Goal: Task Accomplishment & Management: Use online tool/utility

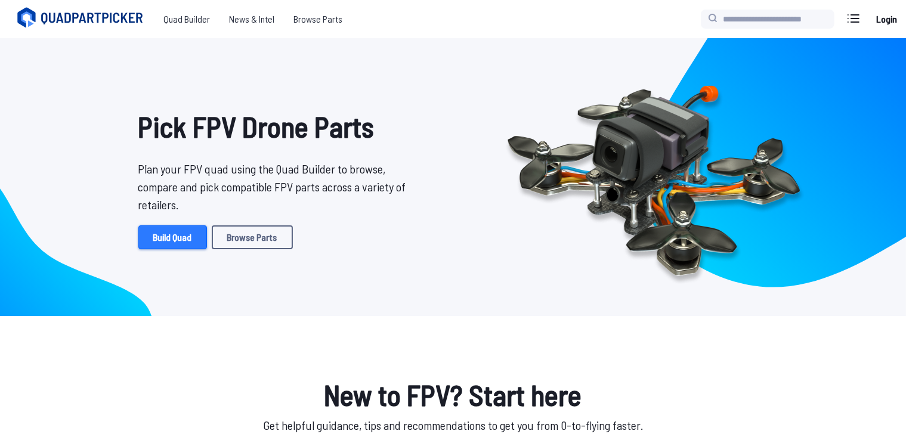
click at [183, 240] on link "Build Quad" at bounding box center [172, 237] width 69 height 24
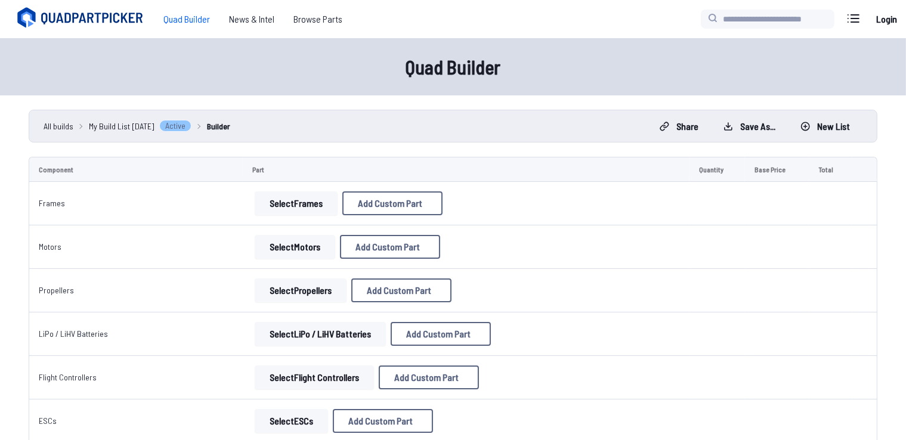
scroll to position [88, 0]
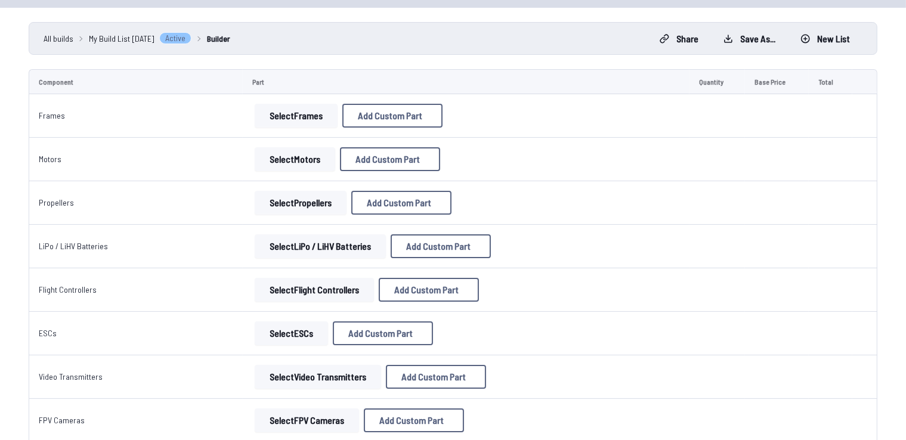
click at [293, 197] on button "Select Propellers" at bounding box center [301, 203] width 92 height 24
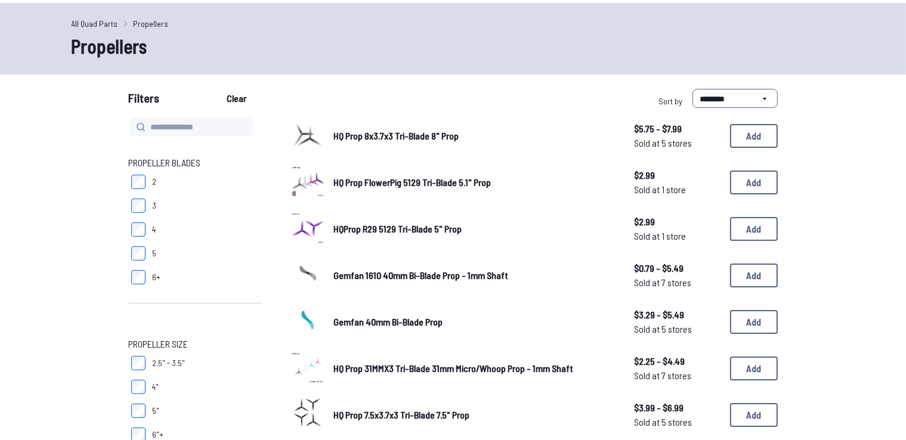
scroll to position [176, 0]
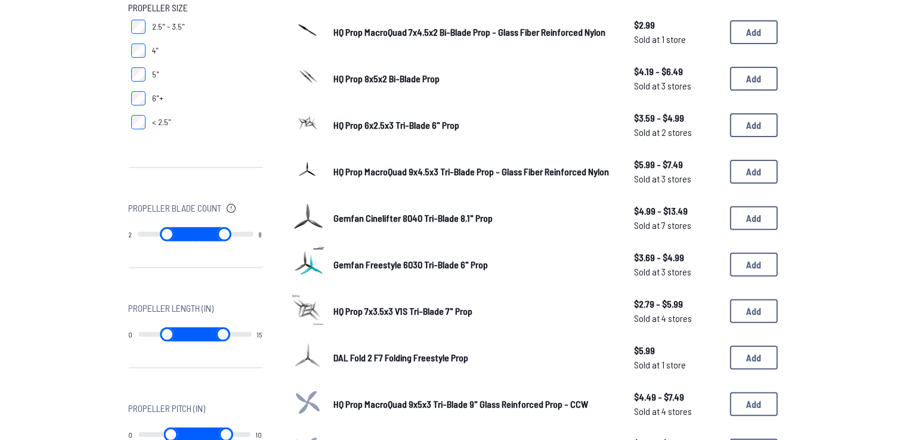
scroll to position [372, 0]
drag, startPoint x: 247, startPoint y: 235, endPoint x: 124, endPoint y: 250, distance: 124.3
type input "*"
click at [195, 241] on input "range" at bounding box center [224, 234] width 58 height 14
drag, startPoint x: 204, startPoint y: 233, endPoint x: 125, endPoint y: 233, distance: 79.9
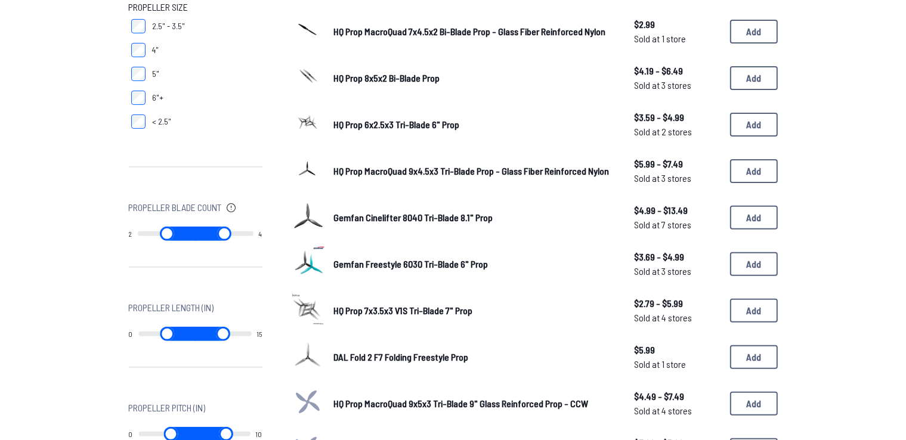
click at [195, 233] on input "range" at bounding box center [224, 234] width 58 height 14
type input "*"
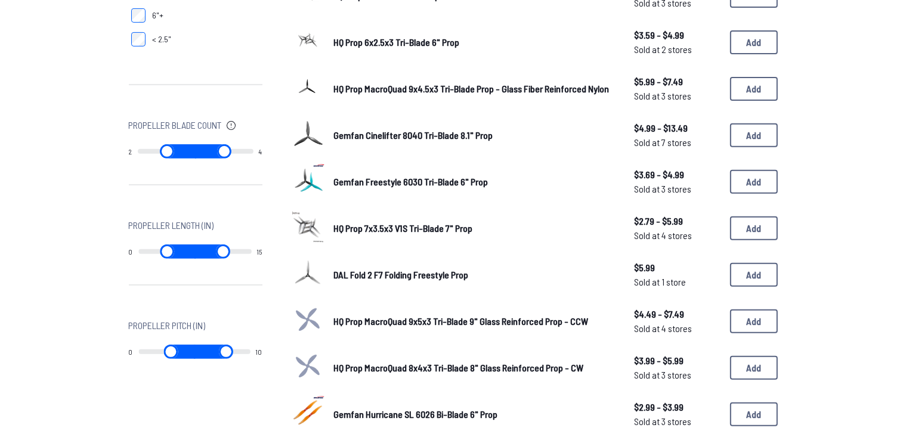
scroll to position [455, 0]
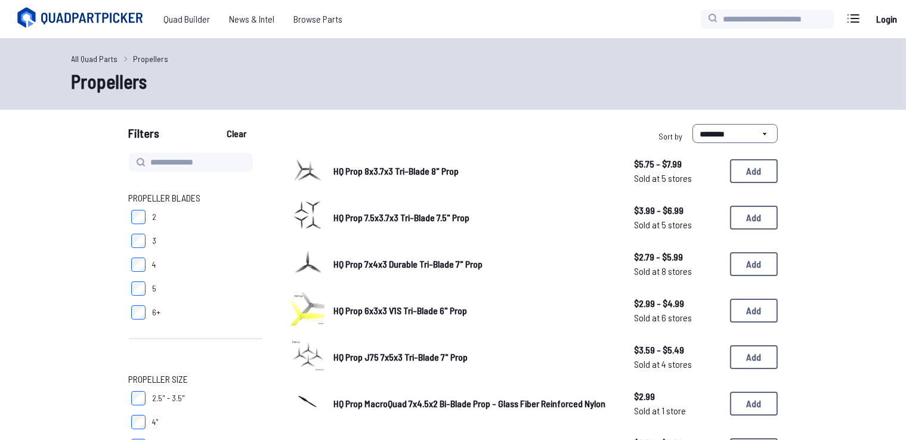
drag, startPoint x: 141, startPoint y: 251, endPoint x: 216, endPoint y: 256, distance: 74.7
type input "*"
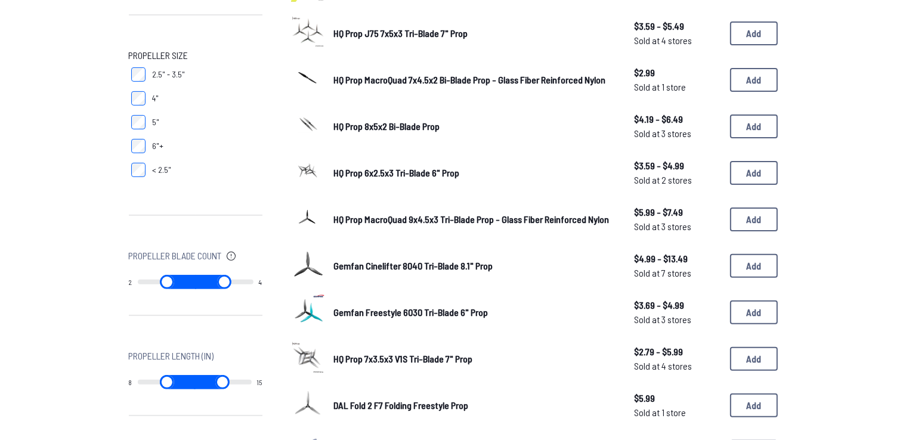
type input "*"
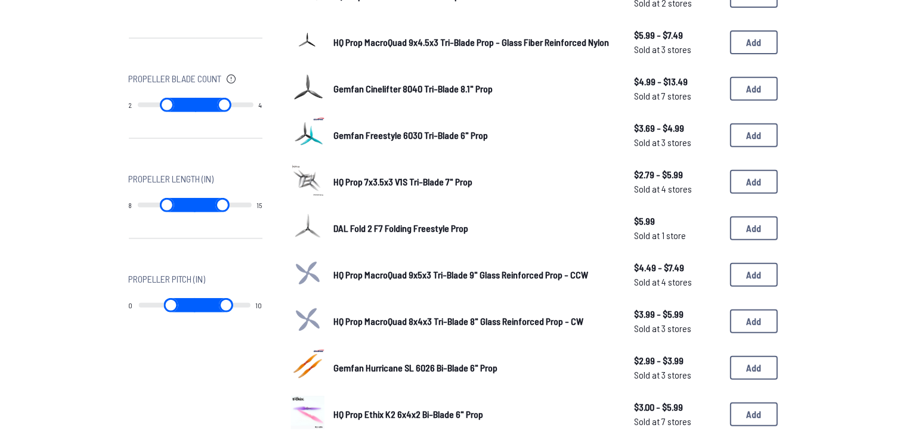
scroll to position [510, 0]
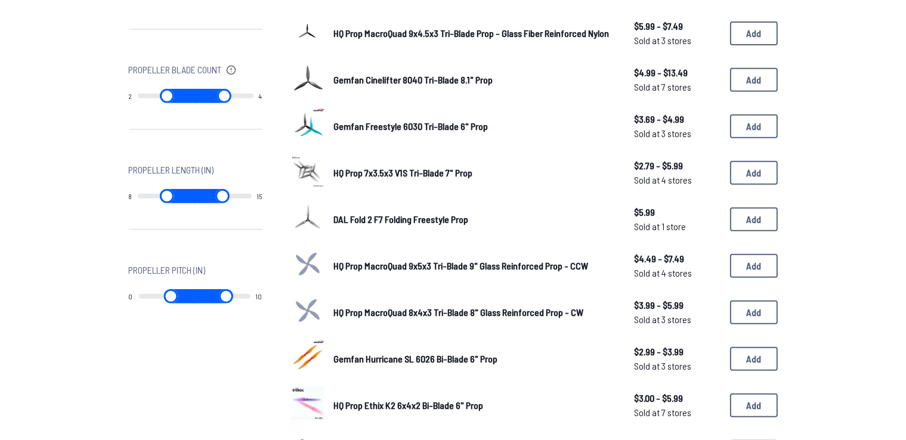
type input "*"
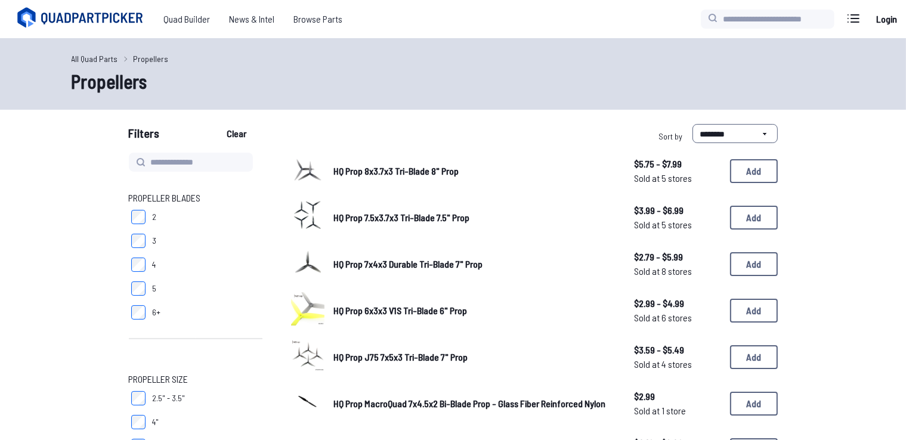
click at [429, 173] on span "HQ Prop 8x3.7x3 Tri-Blade 8" Prop" at bounding box center [396, 170] width 125 height 11
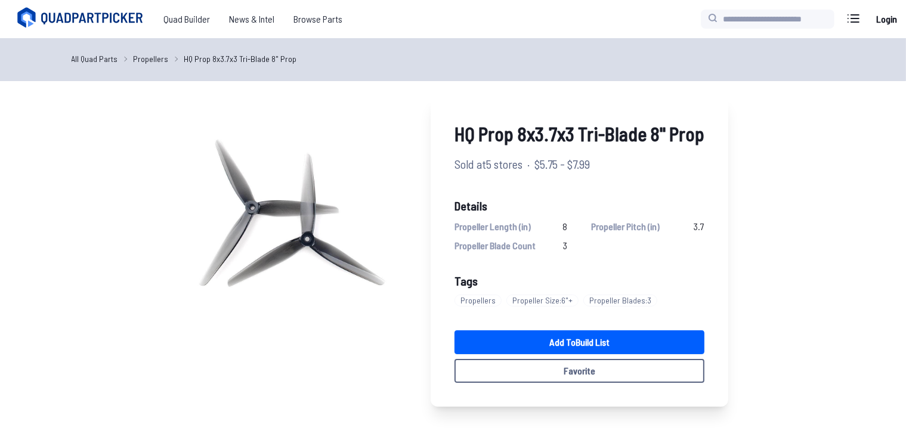
click at [101, 56] on link "All Quad Parts" at bounding box center [95, 58] width 47 height 13
